Goal: Task Accomplishment & Management: Manage account settings

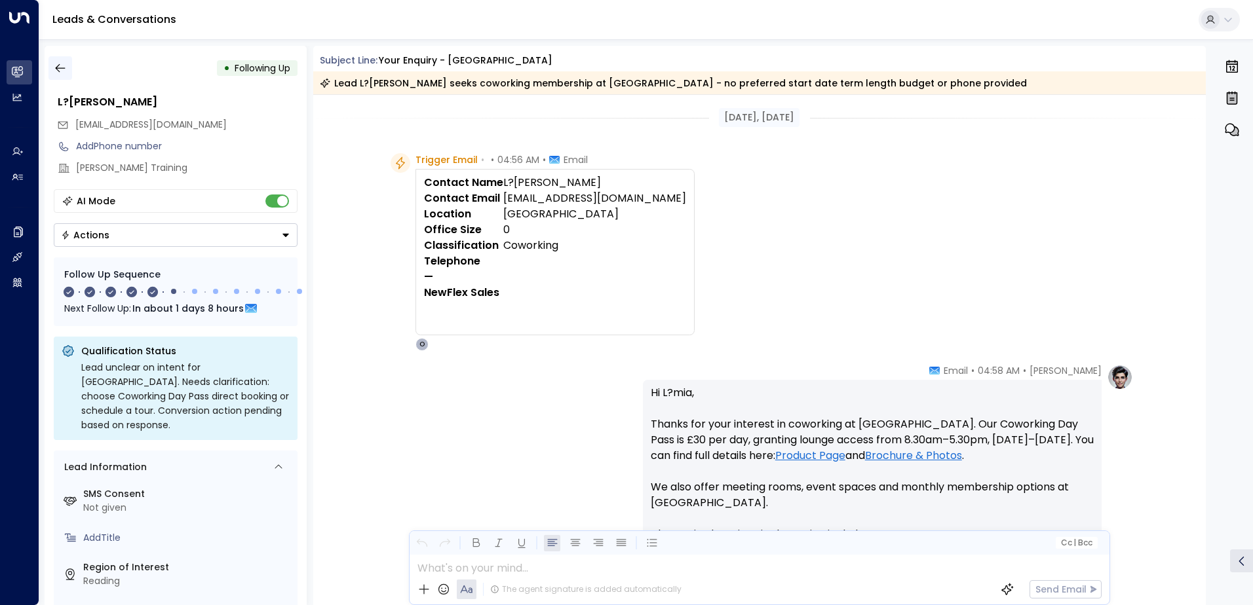
click at [64, 71] on icon "button" at bounding box center [60, 68] width 13 height 13
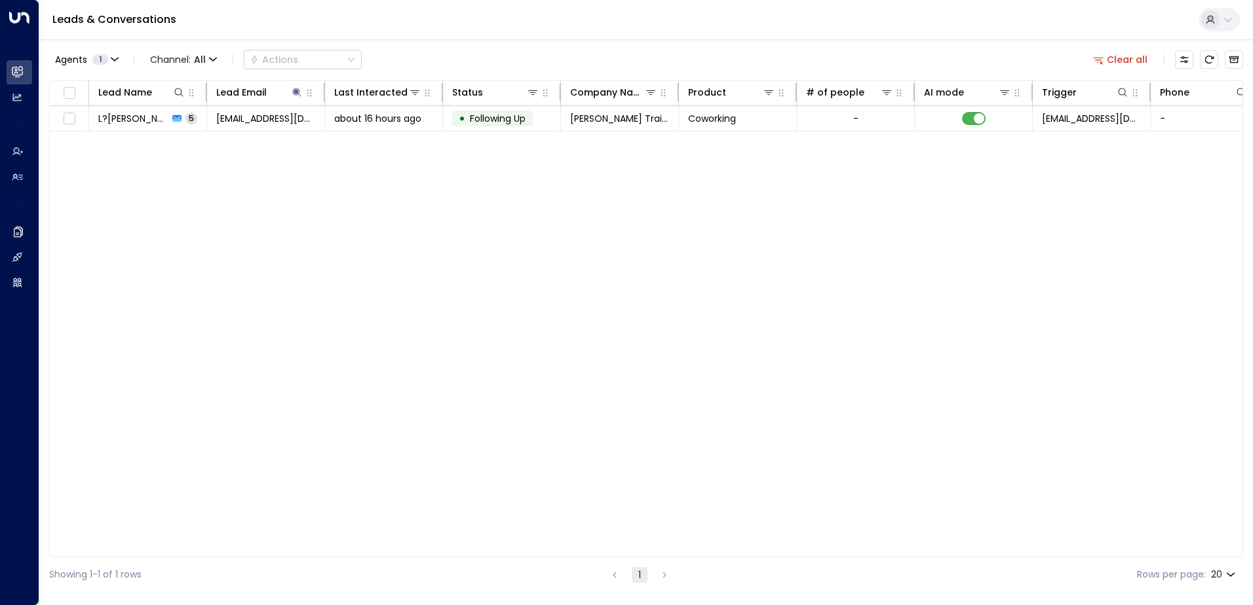
click at [1126, 65] on button "Clear all" at bounding box center [1121, 59] width 66 height 18
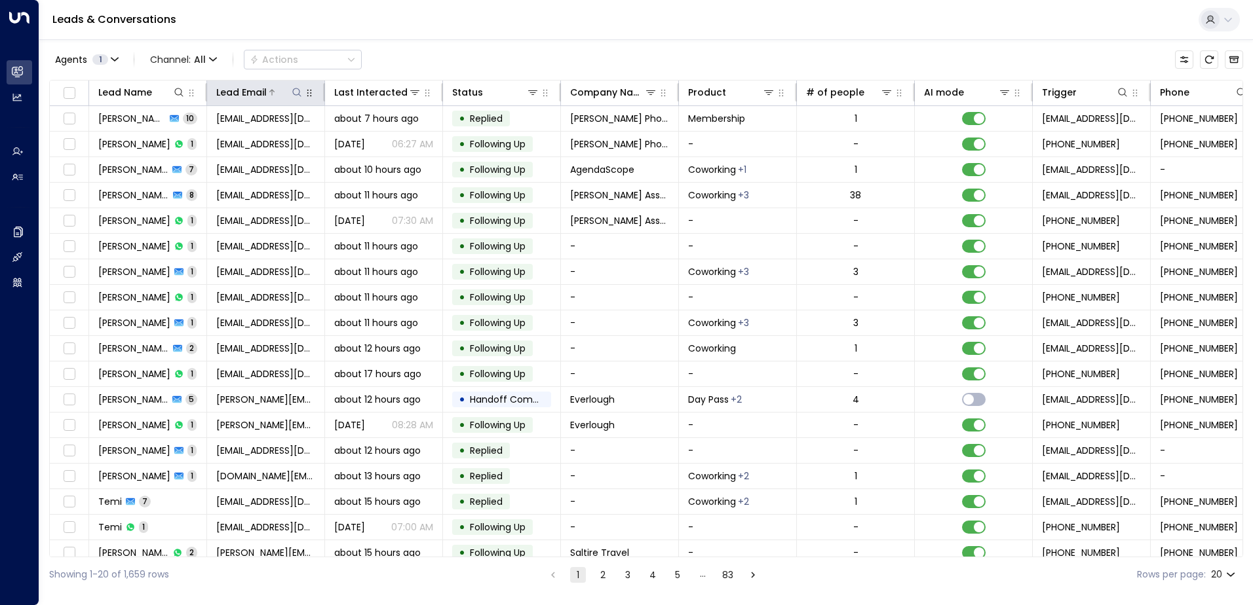
click at [294, 89] on icon at bounding box center [297, 92] width 10 height 10
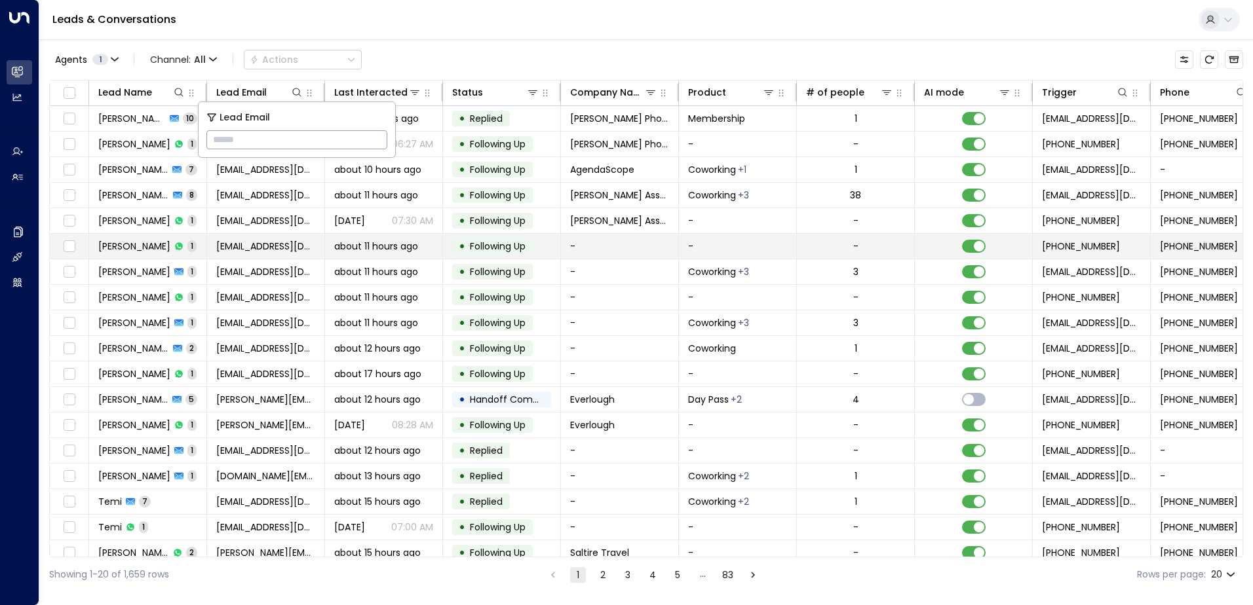
type input "**********"
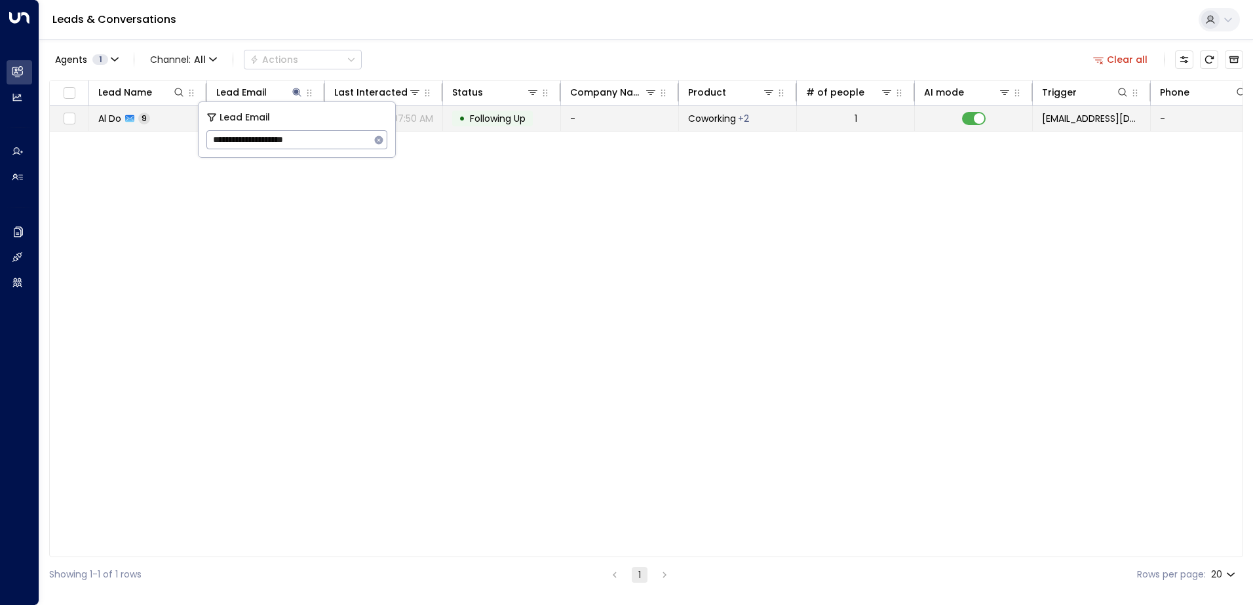
click at [510, 116] on span "Following Up" at bounding box center [498, 118] width 56 height 13
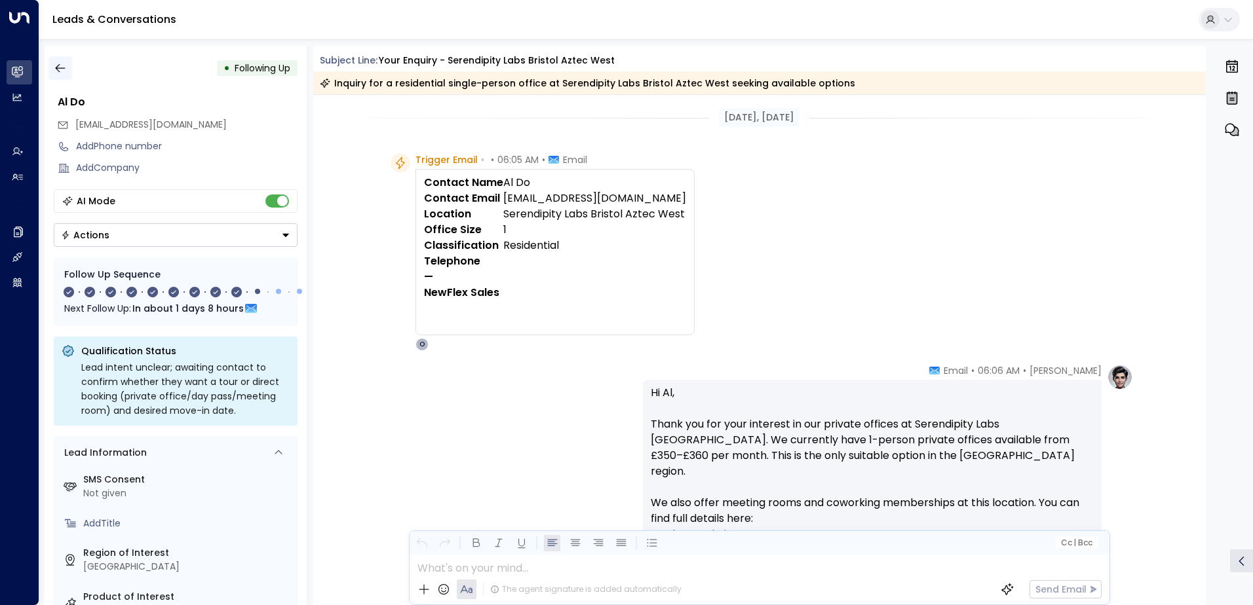
click at [57, 70] on icon "button" at bounding box center [60, 68] width 10 height 9
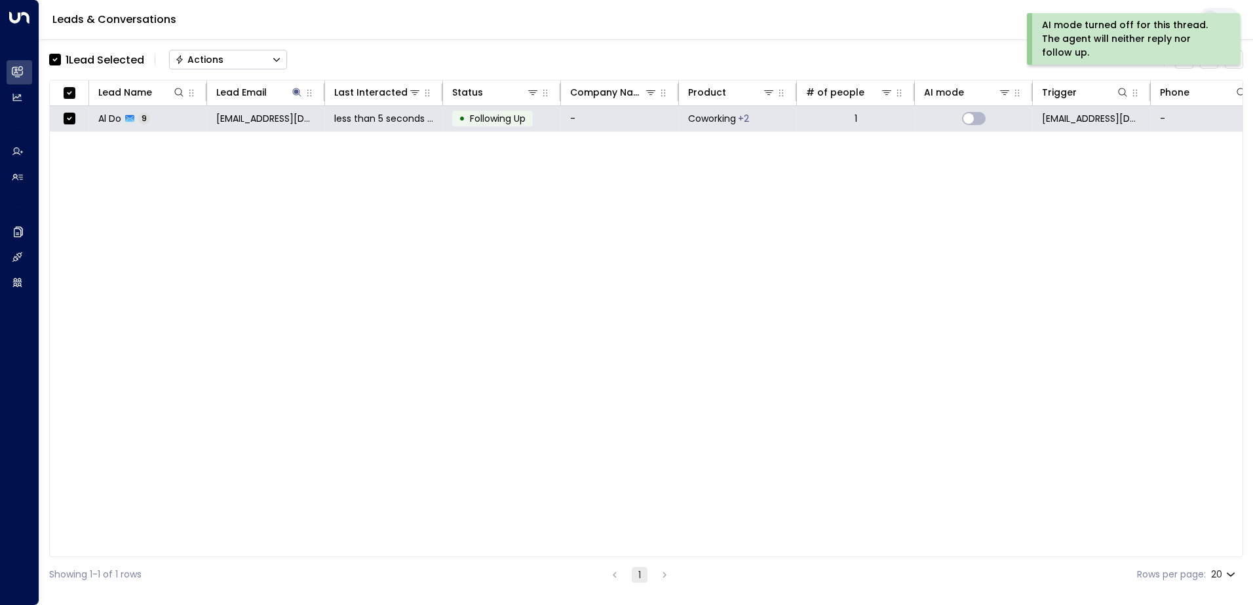
click at [224, 53] on button "Actions" at bounding box center [228, 60] width 118 height 20
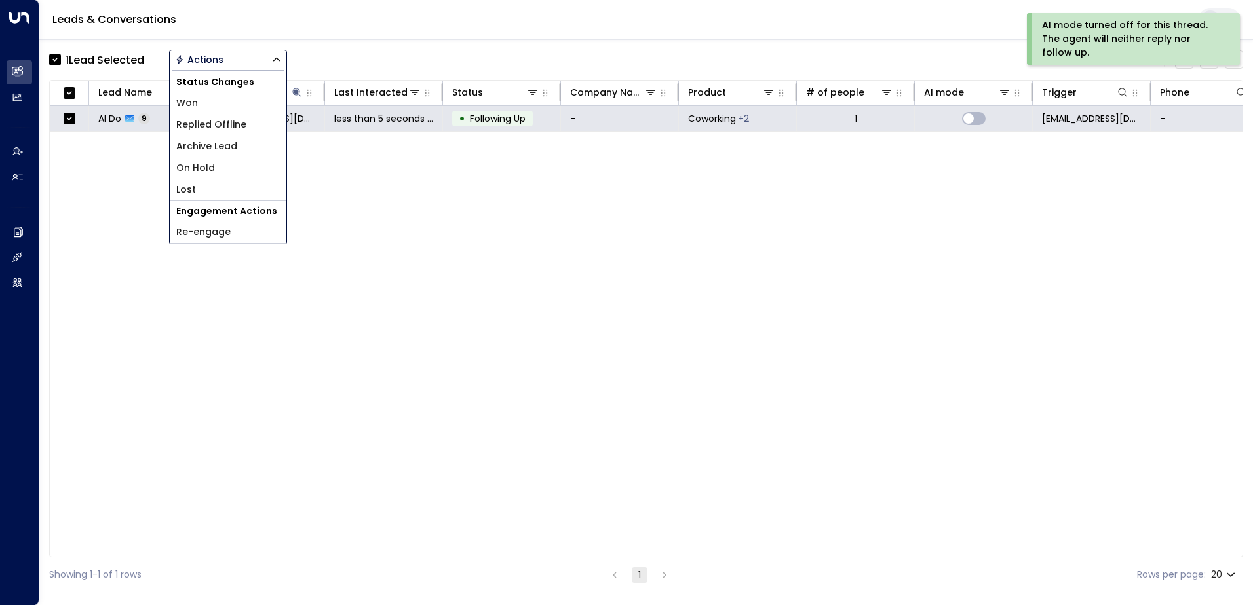
click at [227, 147] on span "Archive Lead" at bounding box center [206, 147] width 61 height 14
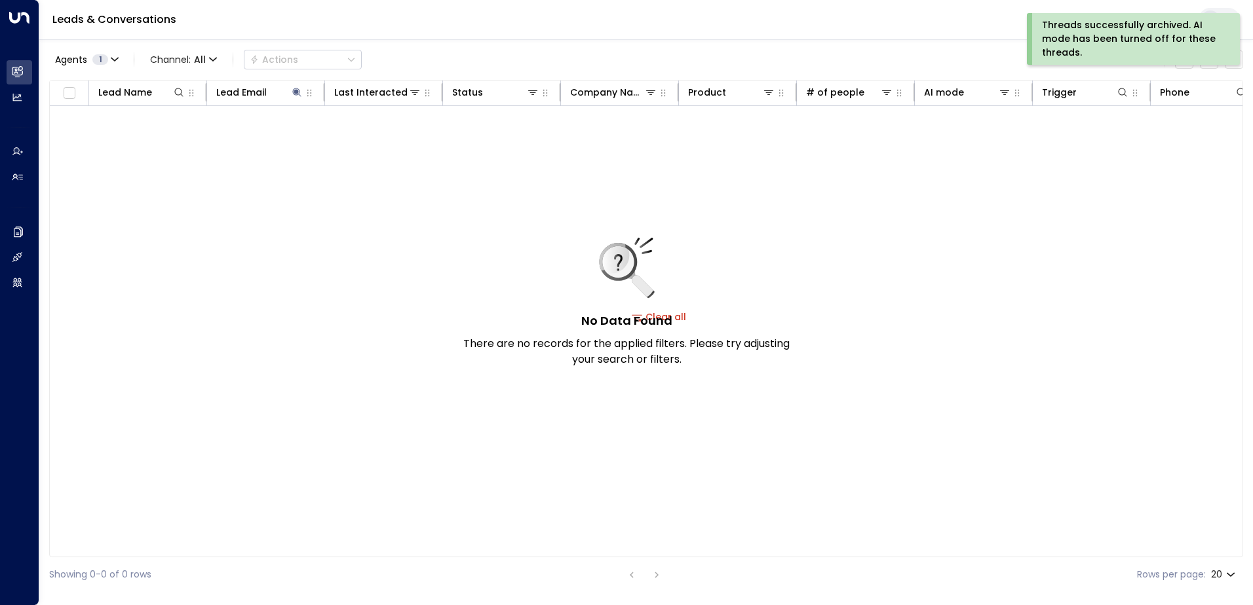
click at [1087, 30] on div "Threads successfully archived. AI mode has been turned off for these threads." at bounding box center [1132, 38] width 180 height 41
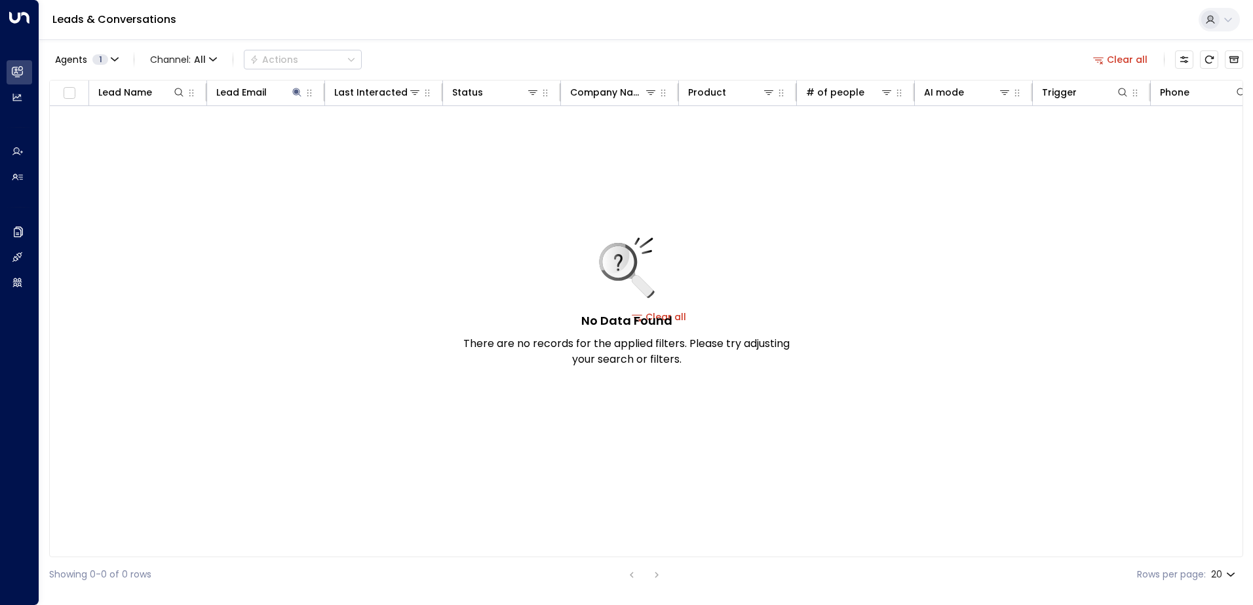
click at [1128, 59] on button "Clear all" at bounding box center [1121, 59] width 66 height 18
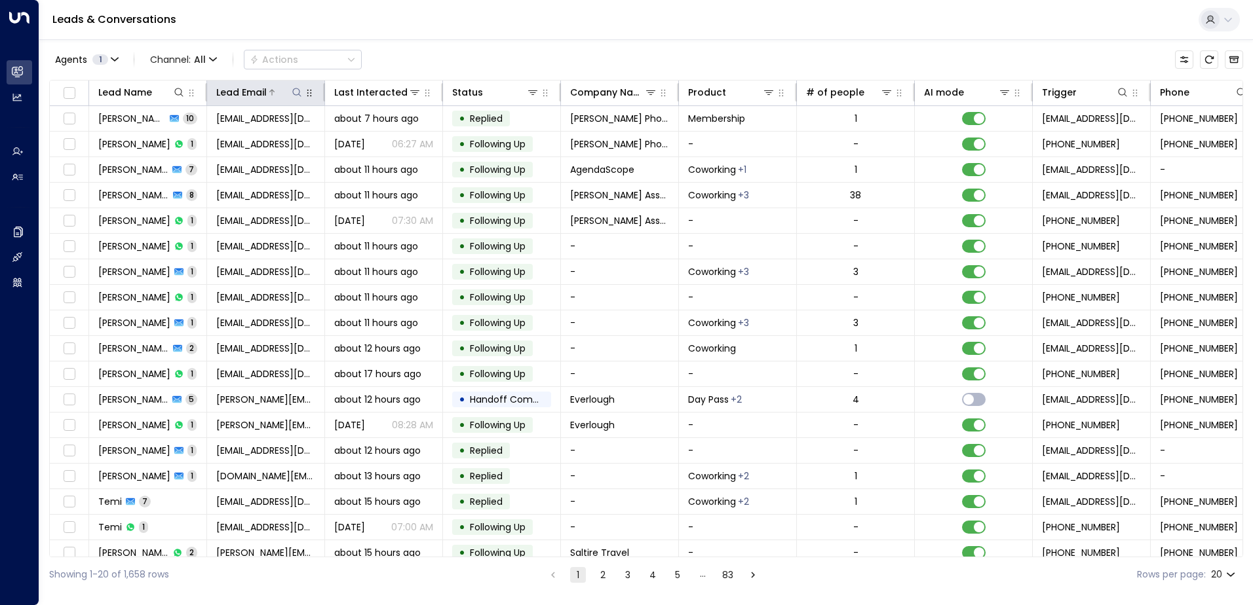
click at [294, 92] on icon at bounding box center [297, 92] width 10 height 10
type input "**********"
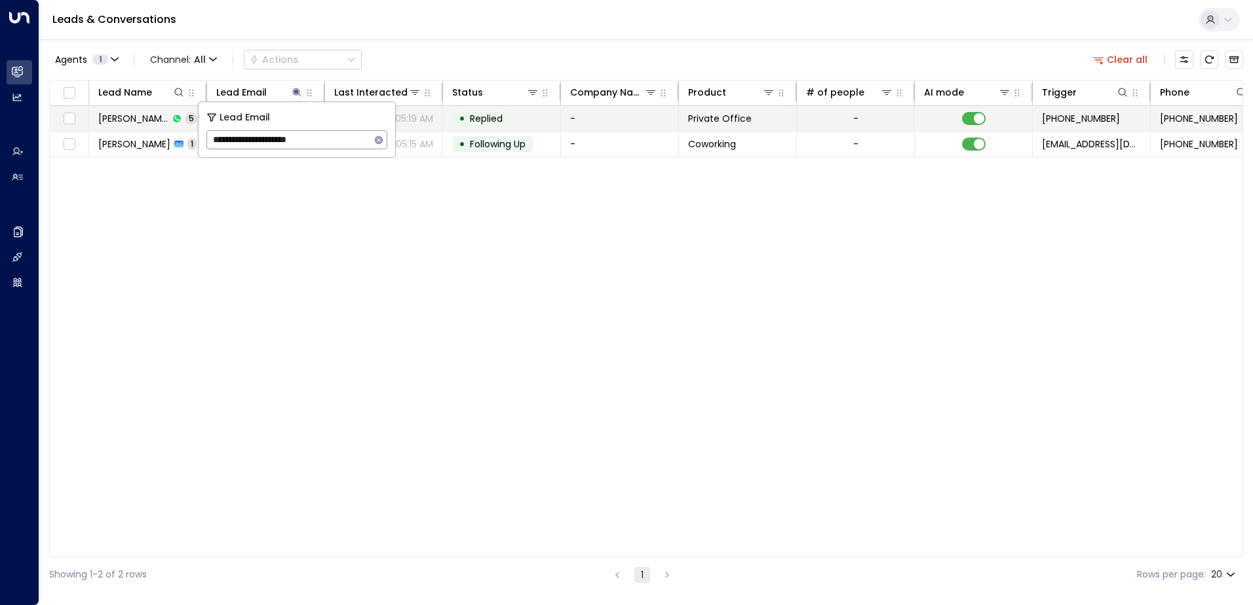
click at [495, 117] on span "Replied" at bounding box center [486, 118] width 33 height 13
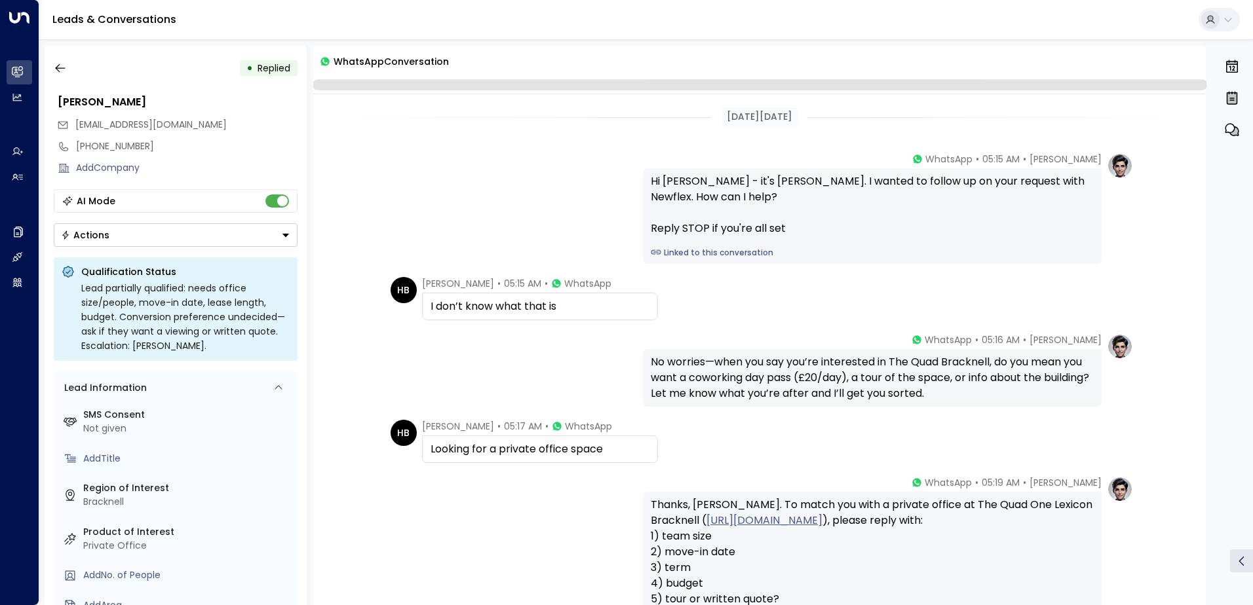
scroll to position [138, 0]
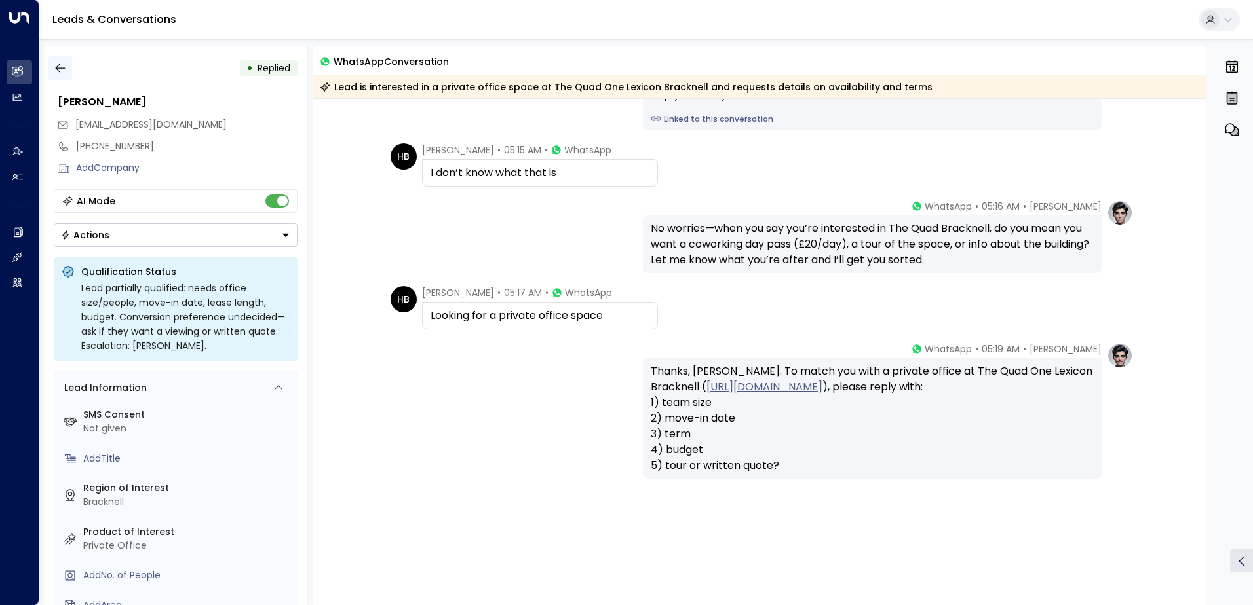
click at [59, 67] on icon "button" at bounding box center [60, 68] width 13 height 13
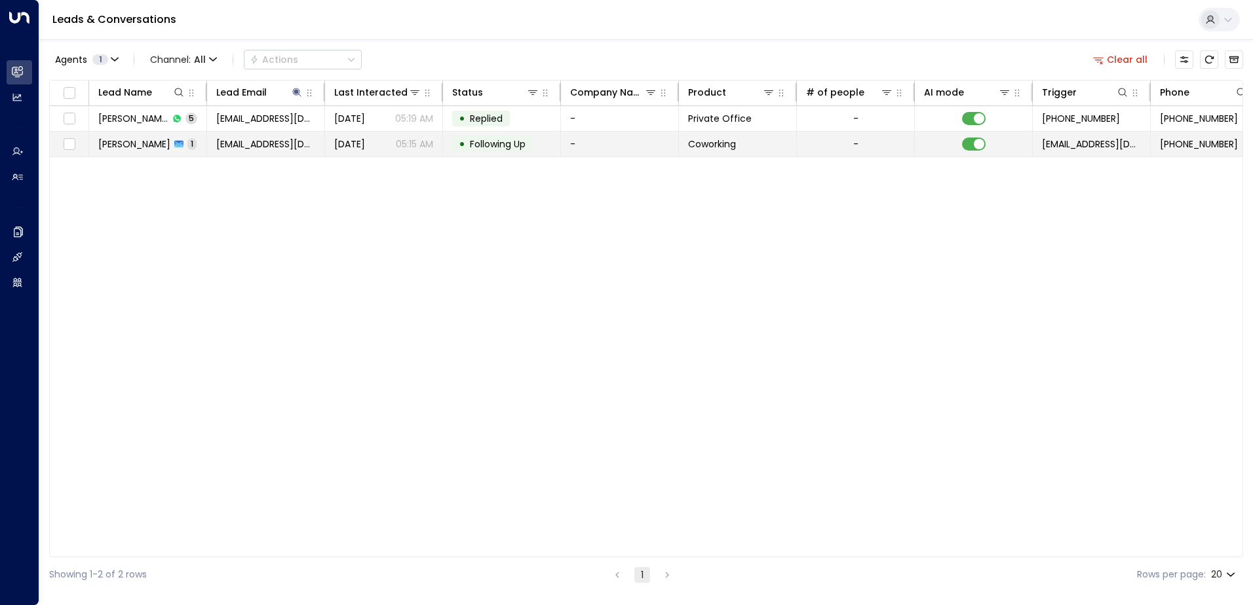
click at [491, 138] on span "Following Up" at bounding box center [498, 144] width 56 height 13
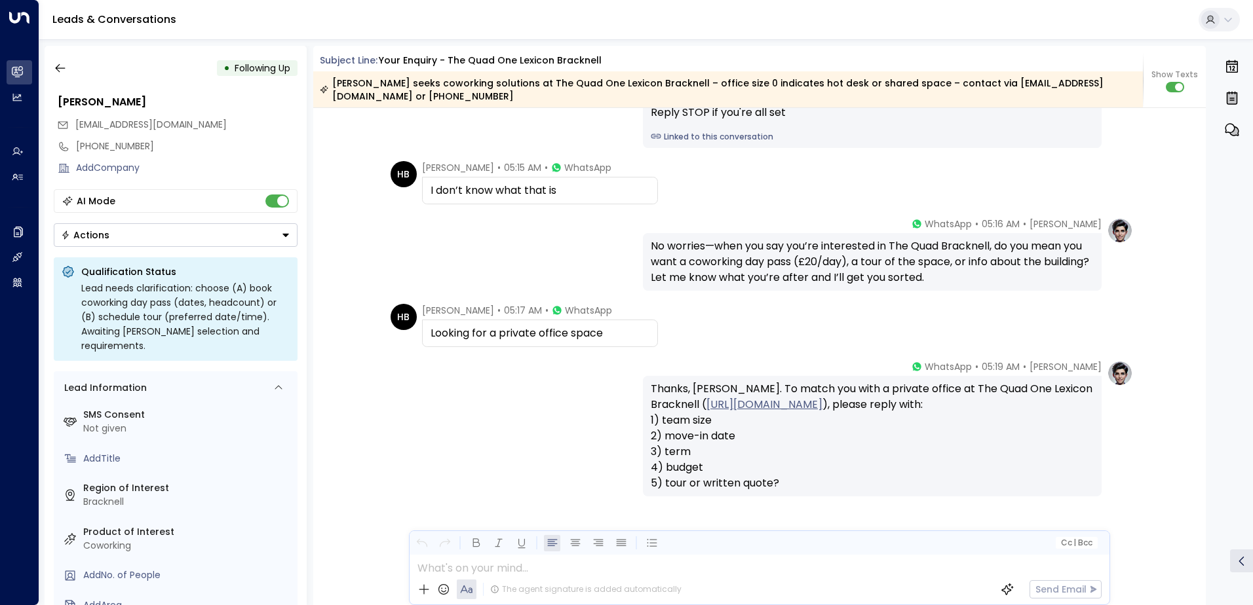
scroll to position [874, 0]
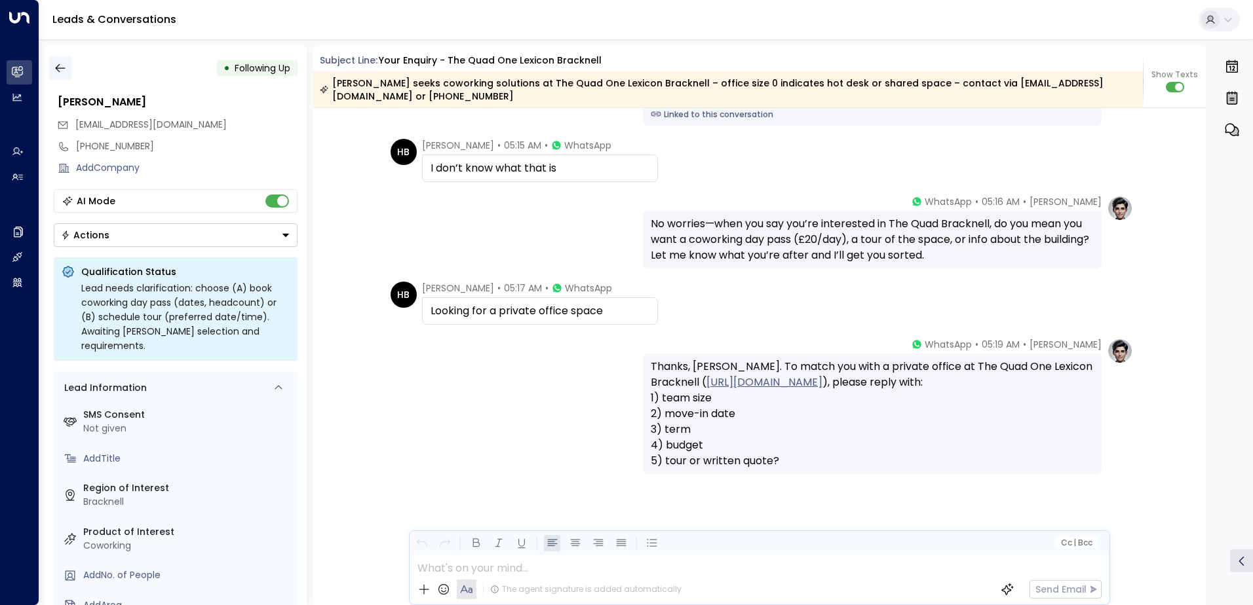
click at [64, 70] on icon "button" at bounding box center [60, 68] width 13 height 13
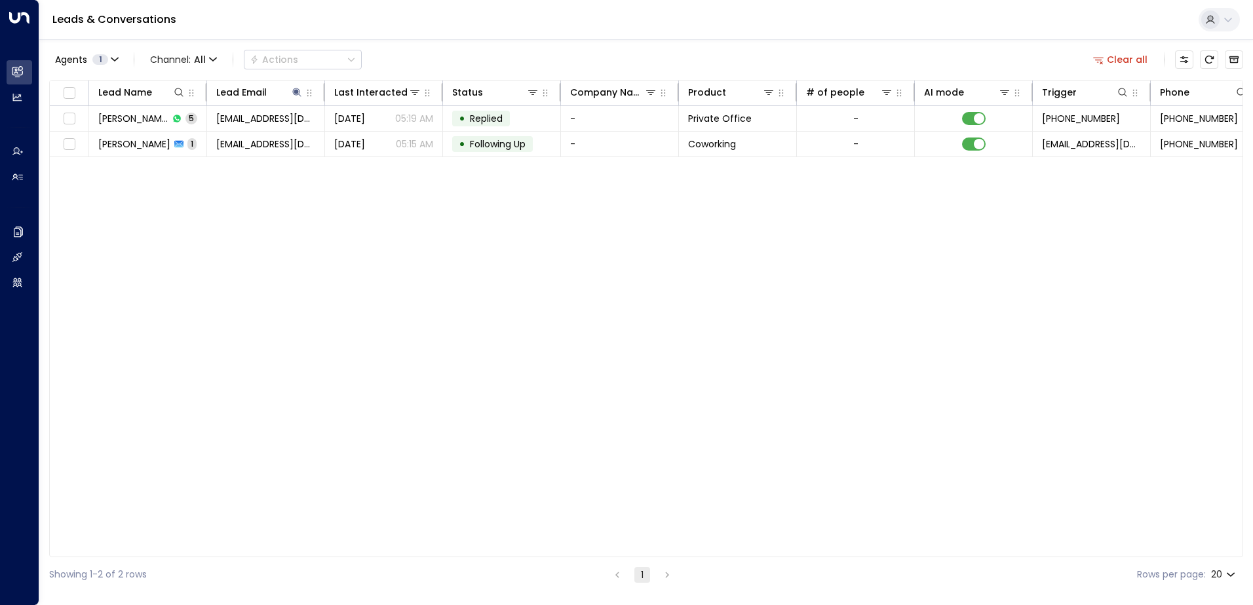
click at [1128, 58] on button "Clear all" at bounding box center [1121, 59] width 66 height 18
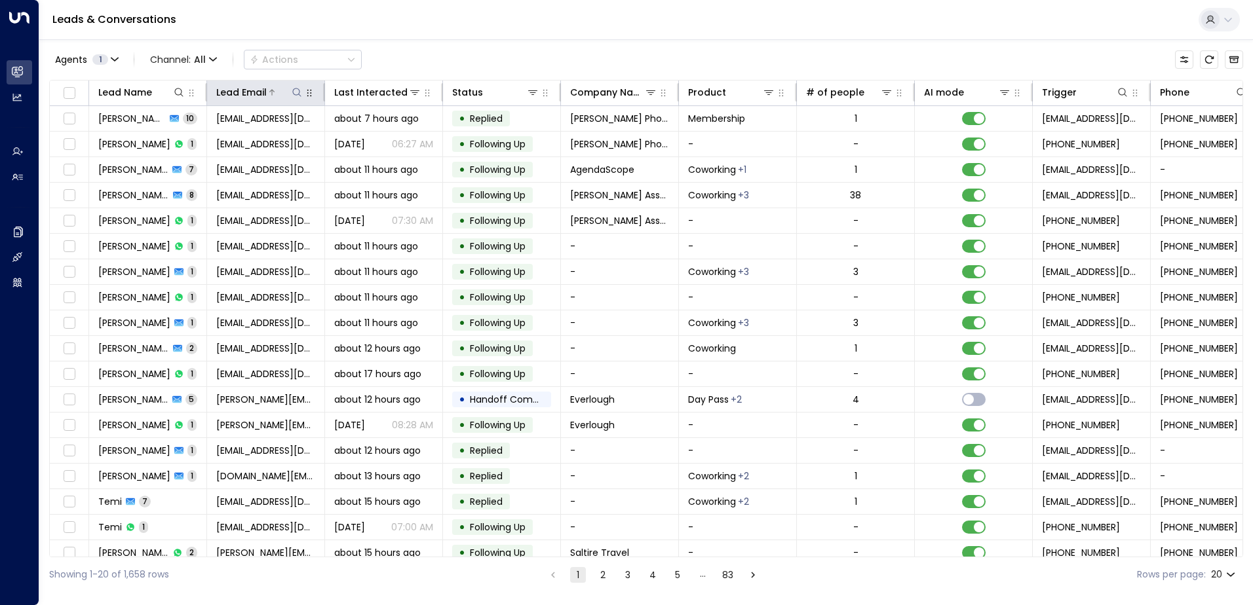
click at [294, 94] on icon at bounding box center [297, 92] width 10 height 10
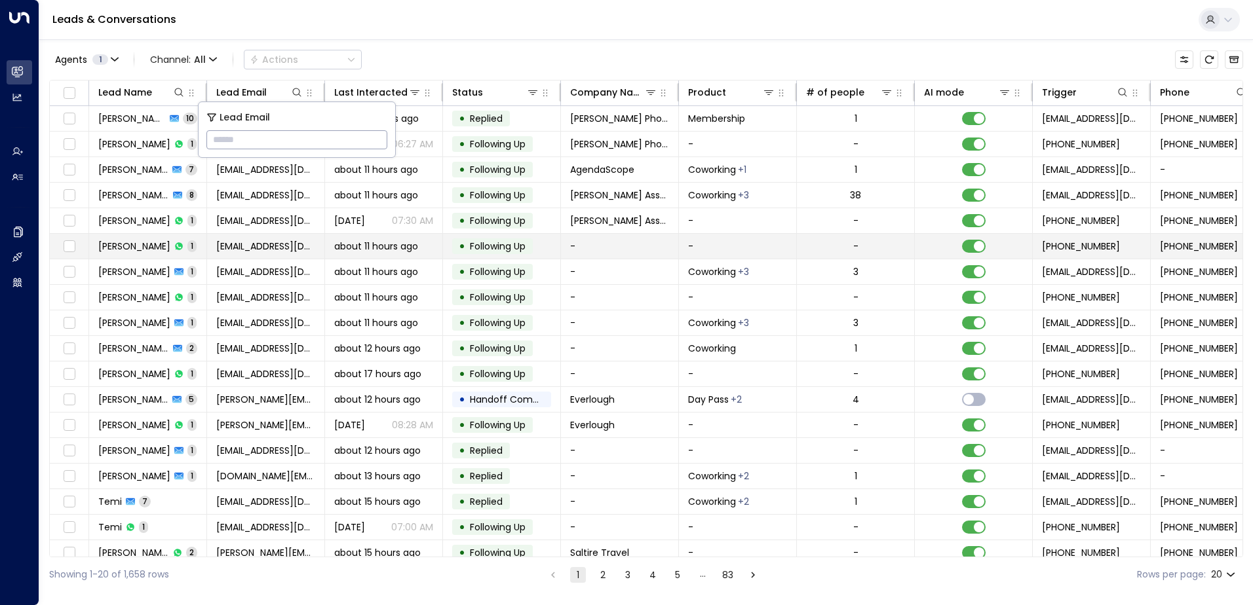
type input "**********"
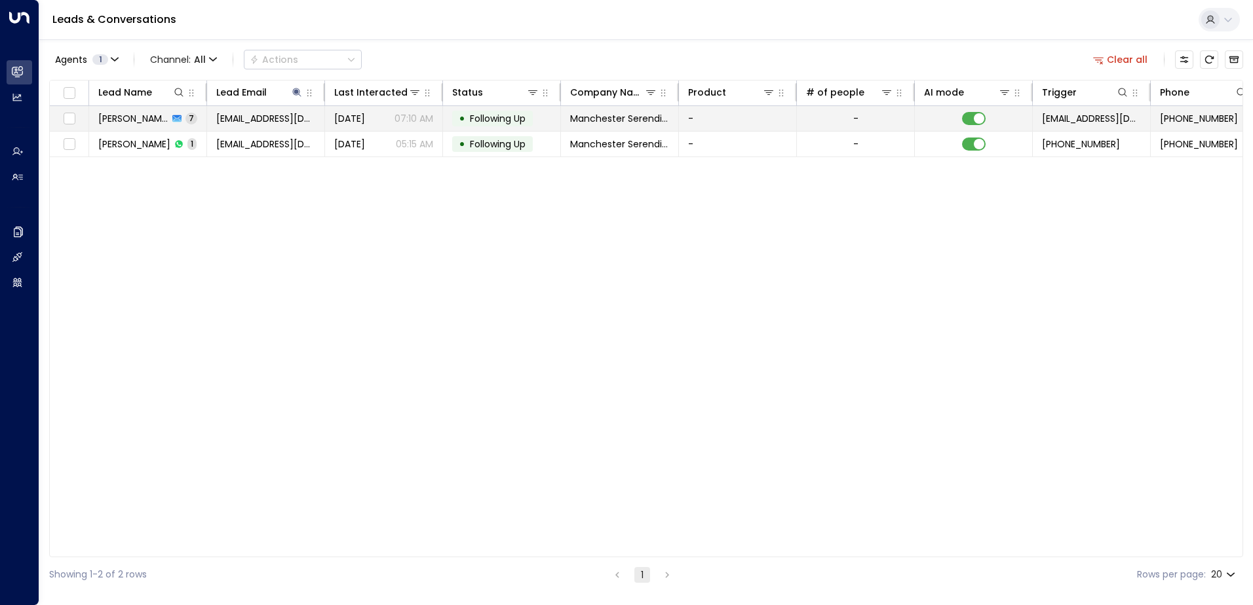
click at [492, 119] on span "Following Up" at bounding box center [498, 118] width 56 height 13
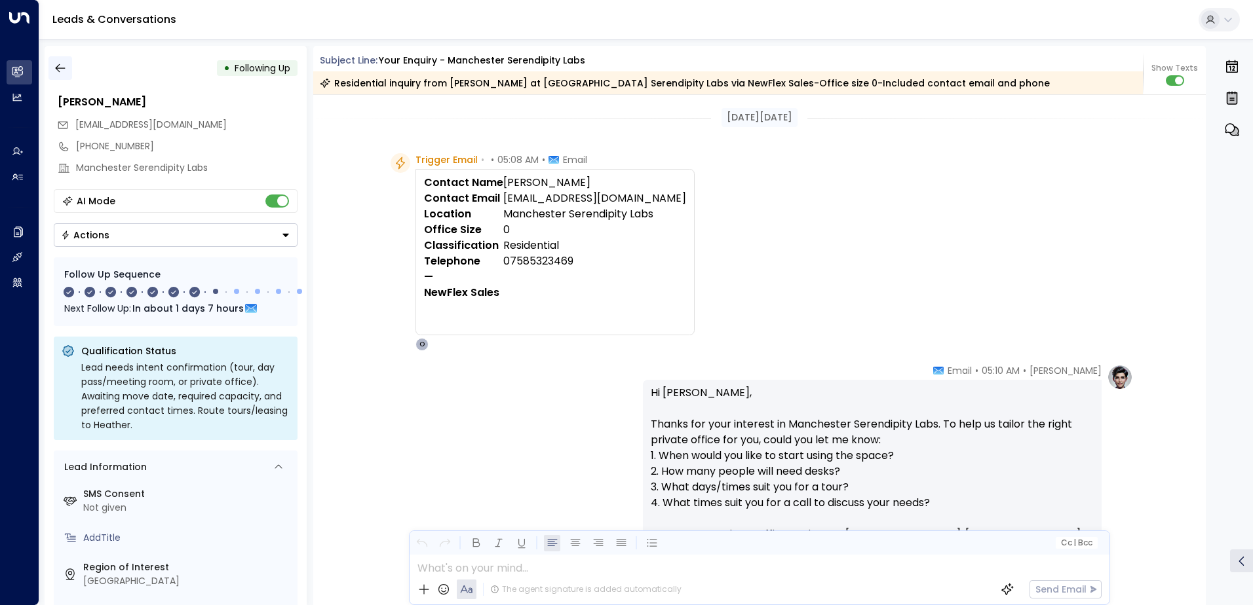
click at [67, 67] on button "button" at bounding box center [60, 68] width 24 height 24
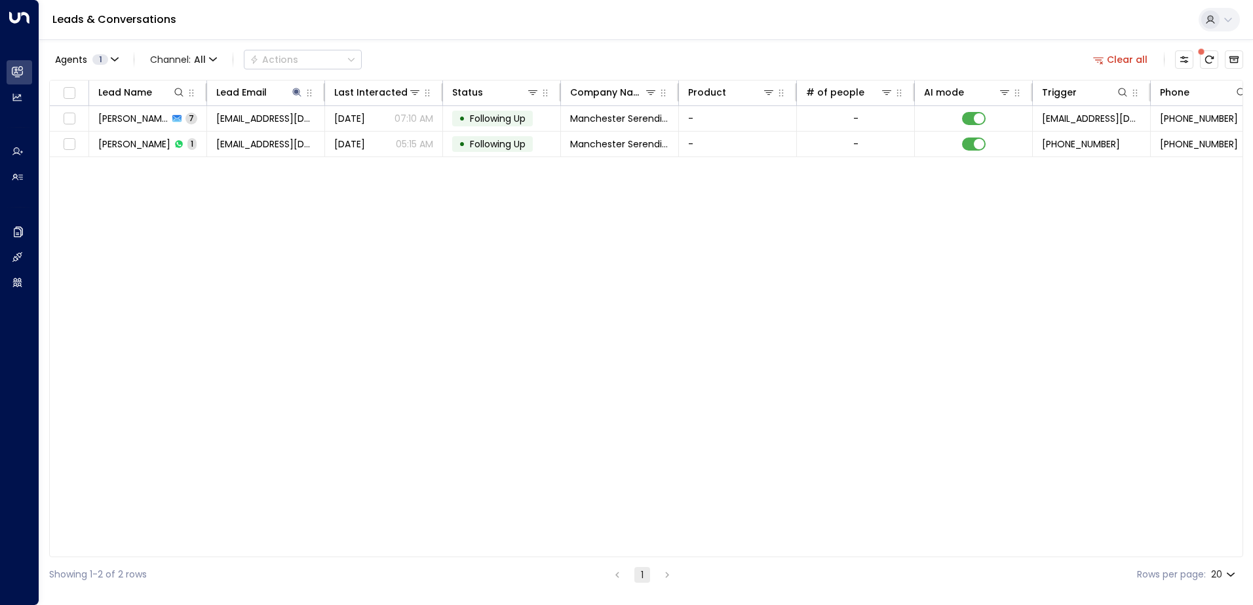
click at [1121, 54] on button "Clear all" at bounding box center [1121, 59] width 66 height 18
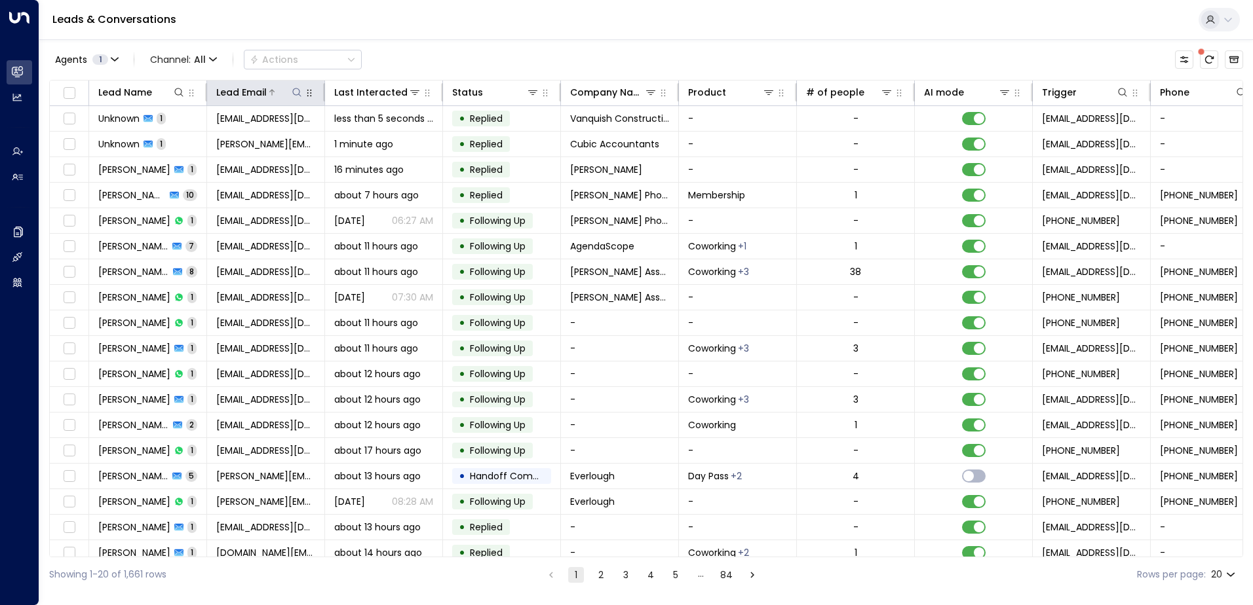
click at [294, 91] on icon at bounding box center [297, 92] width 10 height 10
type input "**********"
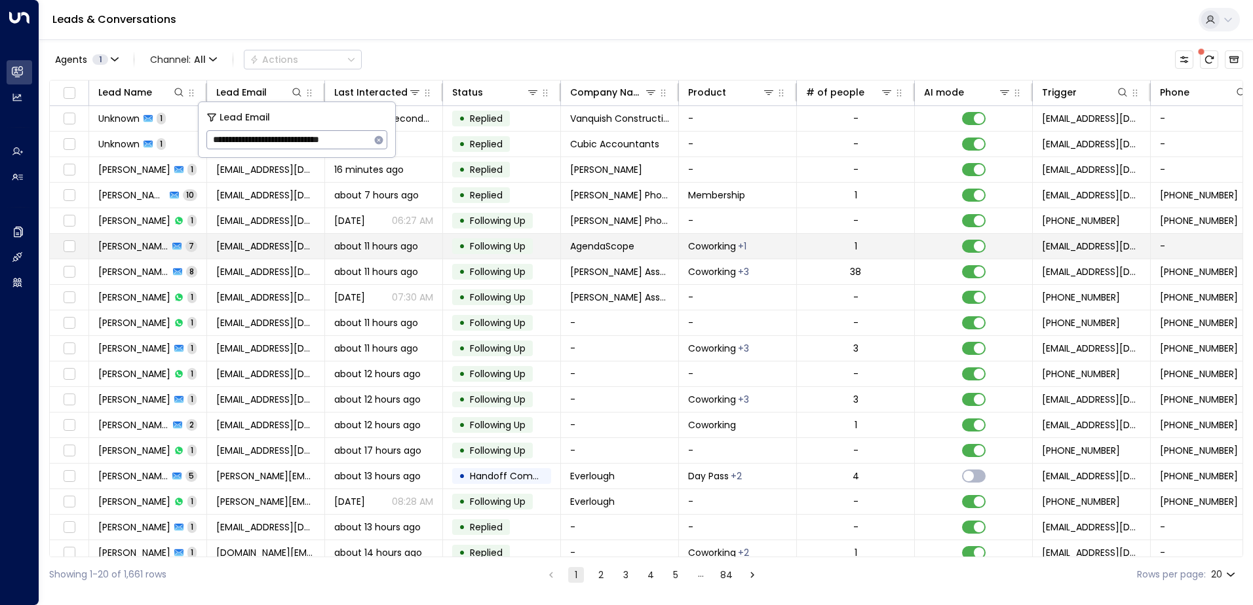
scroll to position [0, 3]
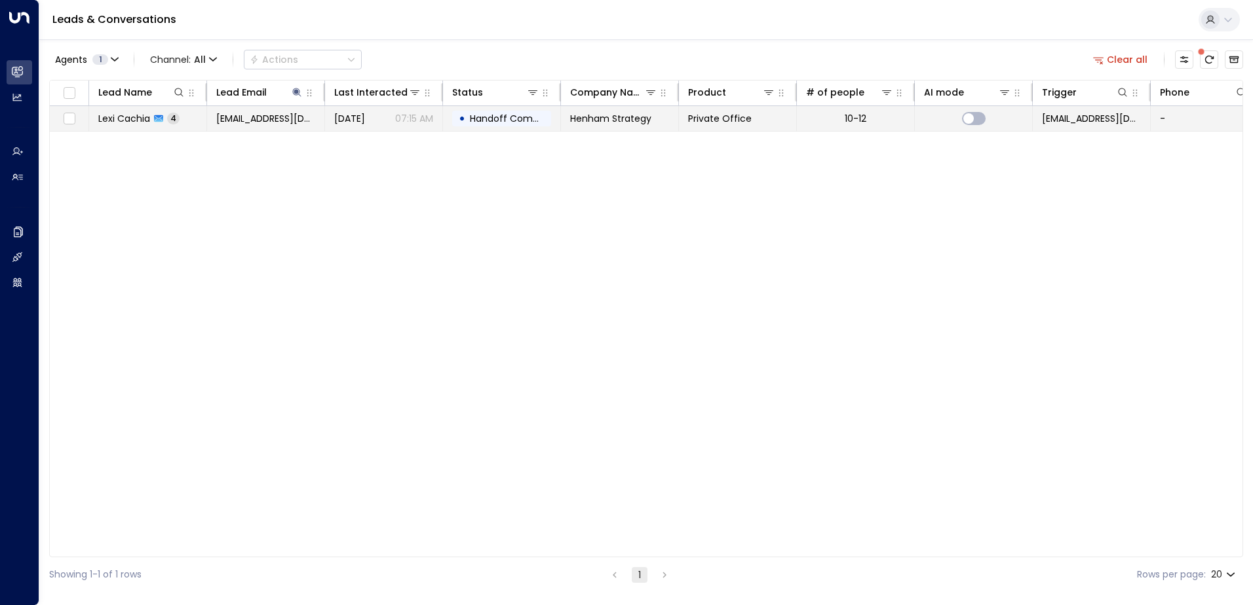
click at [497, 118] on span "Handoff Completed" at bounding box center [516, 118] width 92 height 13
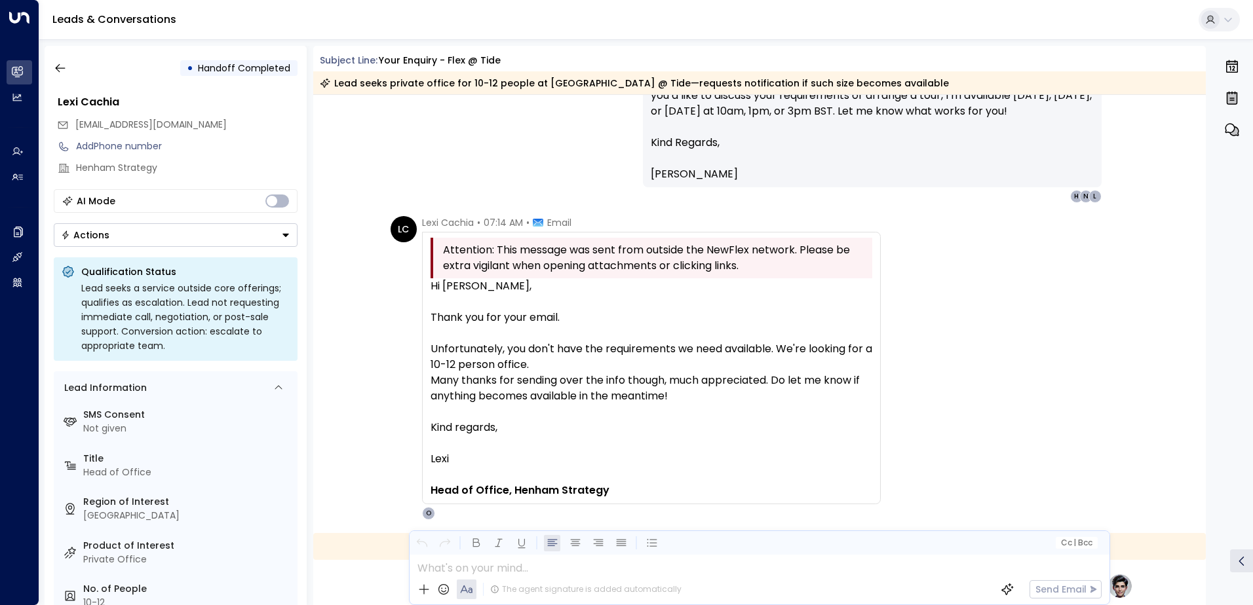
scroll to position [927, 0]
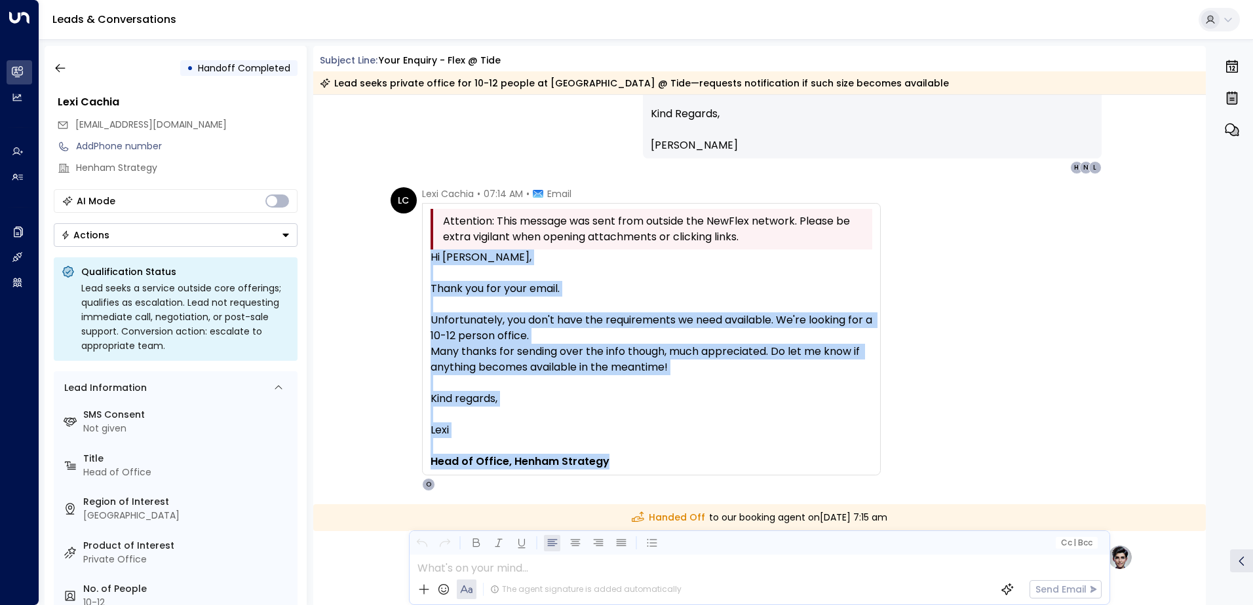
drag, startPoint x: 429, startPoint y: 256, endPoint x: 869, endPoint y: 459, distance: 485.0
click at [869, 459] on div "Hi [PERSON_NAME], Thank you for your email. Unfortunately, you don't have the r…" at bounding box center [652, 360] width 442 height 220
copy div "Hi [PERSON_NAME], Thank you for your email. Unfortunately, you don't have the r…"
